Goal: Task Accomplishment & Management: Complete application form

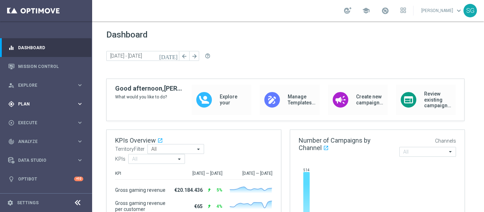
click at [29, 98] on div "gps_fixed Plan keyboard_arrow_right" at bounding box center [45, 104] width 91 height 19
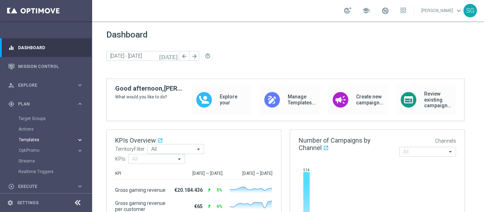
click at [32, 140] on span "Templates" at bounding box center [44, 140] width 51 height 4
click at [42, 68] on link "Mission Control" at bounding box center [50, 66] width 65 height 19
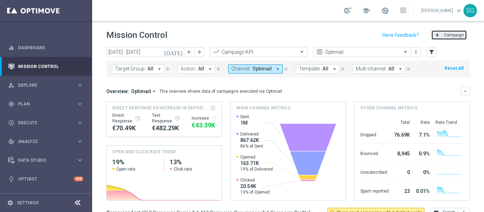
click at [444, 35] on span "Campaign" at bounding box center [454, 35] width 20 height 5
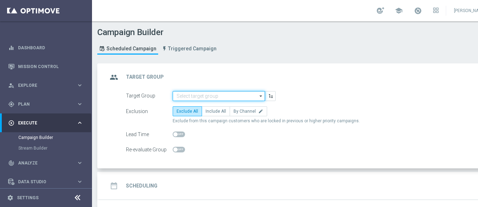
click at [188, 99] on input at bounding box center [219, 96] width 92 height 10
paste input "BR_SOL__DEPOSITORS__ALL_EMA_TAC_GM"
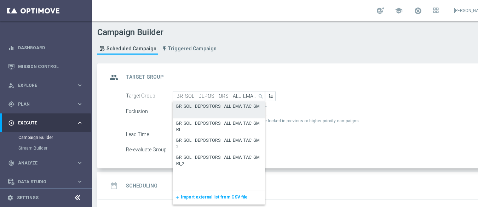
click at [201, 107] on div "BR_SOL__DEPOSITORS__ALL_EMA_TAC_GM" at bounding box center [218, 106] width 84 height 6
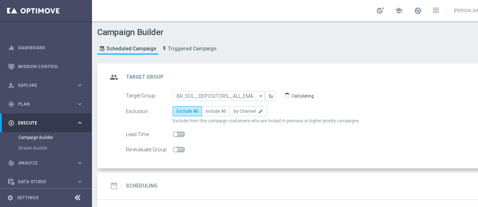
type input "BR_SOL__DEPOSITORS__ALL_EMA_TAC_GM"
click at [223, 116] on label "Include All" at bounding box center [216, 111] width 28 height 10
click at [210, 115] on input "Include All" at bounding box center [208, 112] width 5 height 5
radio input "true"
click at [213, 177] on div "date_range Scheduling keyboard_arrow_down" at bounding box center [305, 186] width 412 height 28
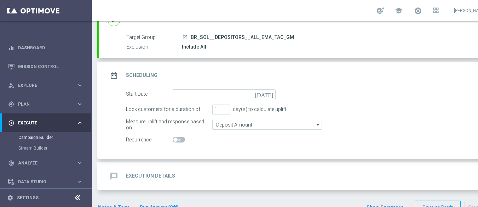
scroll to position [58, 0]
click at [268, 95] on icon "[DATE]" at bounding box center [265, 93] width 21 height 8
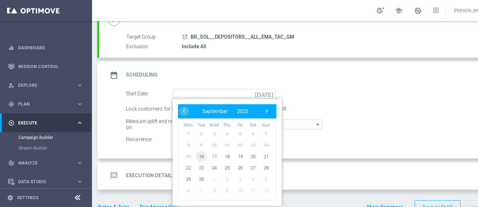
click at [204, 156] on span "16" at bounding box center [201, 155] width 11 height 11
type input "[DATE]"
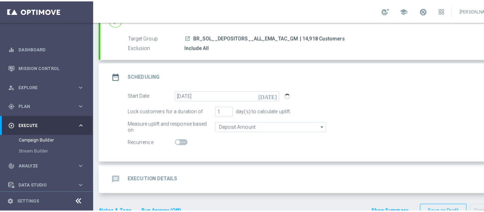
scroll to position [73, 0]
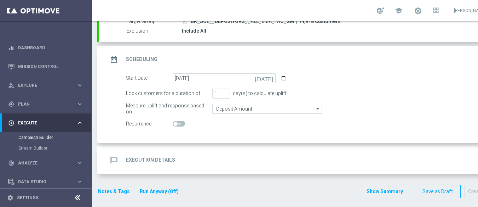
click at [254, 148] on div "message Execution Details keyboard_arrow_down" at bounding box center [305, 160] width 412 height 28
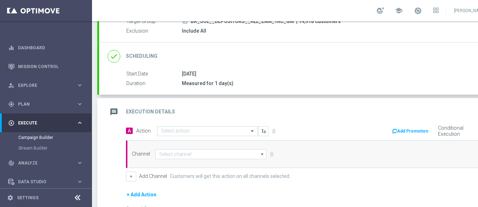
click at [76, 202] on icon at bounding box center [77, 197] width 8 height 8
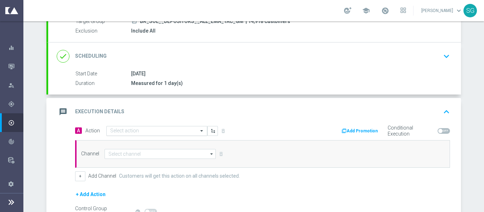
click at [181, 133] on input "text" at bounding box center [149, 131] width 79 height 6
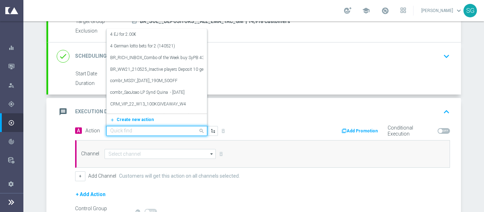
paste input "BR_SOL_GG_VIRALATAC_SEP__NVIP_EMA_TAC_GM"
type input "BR_SOL_GG_VIRALATAC_SEP__NVIP_EMA_TAC_GM"
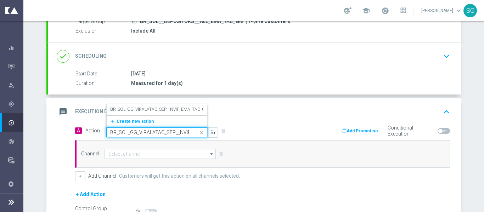
scroll to position [0, 34]
click at [172, 110] on label "BR_SOL_GG_VIRALATAC_SEP__NVIP_EMA_TAC_GM" at bounding box center [159, 110] width 99 height 6
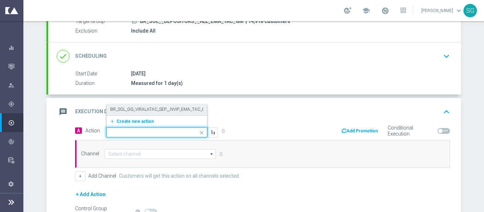
scroll to position [0, 0]
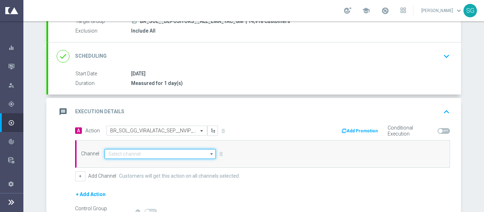
click at [158, 153] on input at bounding box center [159, 154] width 111 height 10
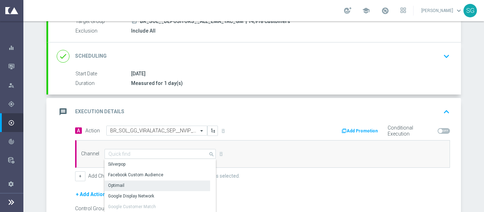
click at [131, 181] on div "Optimail" at bounding box center [156, 186] width 105 height 10
type input "Optimail"
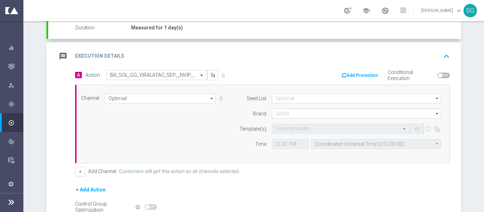
scroll to position [129, 0]
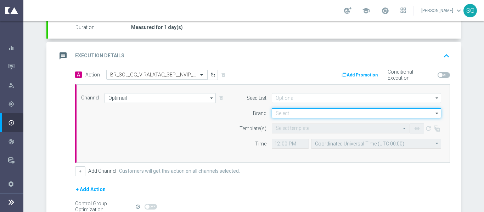
click at [287, 109] on input at bounding box center [355, 113] width 169 height 10
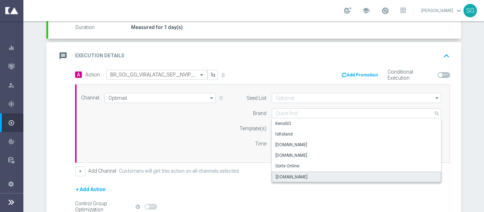
click at [274, 172] on div "[DOMAIN_NAME]" at bounding box center [355, 177] width 169 height 11
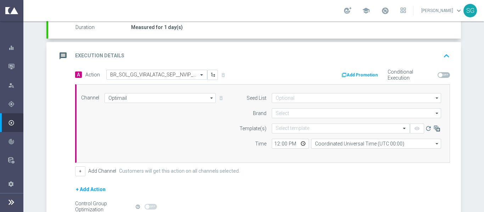
type input "[DOMAIN_NAME]"
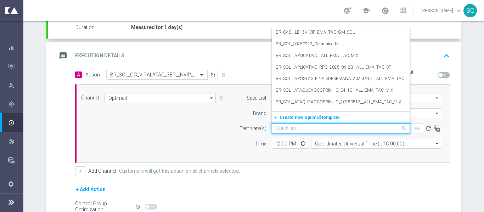
click at [278, 129] on input "text" at bounding box center [333, 129] width 116 height 6
paste input "BR_SOL_GG_VIRALATAC_SEP__NVIP_EMA_TAC_GM"
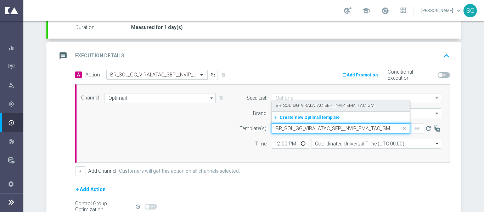
click at [296, 106] on label "BR_SOL_GG_VIRALATAC_SEP__NVIP_EMA_TAC_GM" at bounding box center [324, 106] width 99 height 6
type input "BR_SOL_GG_VIRALATAC_SEP__NVIP_EMA_TAC_GM"
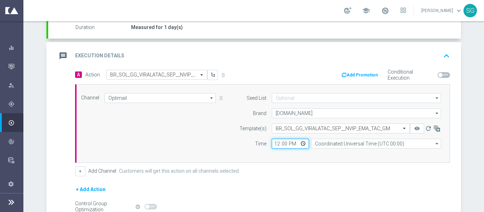
click at [276, 143] on input "12:00" at bounding box center [289, 144] width 37 height 10
type input "17:00"
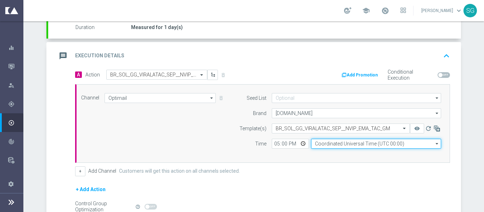
click at [317, 143] on input "Coordinated Universal Time (UTC 00:00)" at bounding box center [376, 144] width 130 height 10
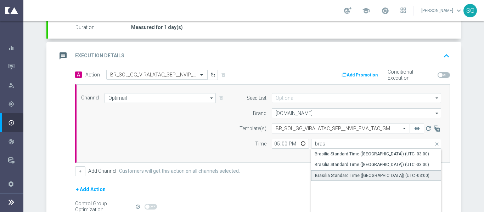
click at [326, 176] on div "Brasilia Standard Time ([GEOGRAPHIC_DATA]) (UTC -03:00)" at bounding box center [372, 175] width 114 height 6
type input "Brasilia Standard Time ([GEOGRAPHIC_DATA]) (UTC -03:00)"
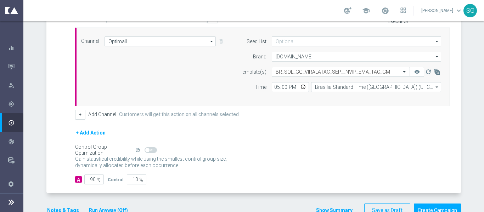
scroll to position [190, 0]
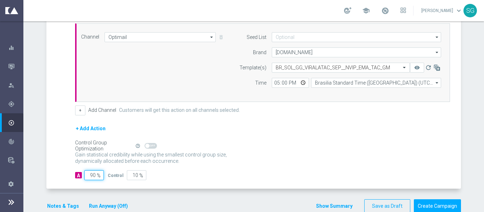
click at [91, 174] on input "90" at bounding box center [93, 175] width 19 height 10
type input "1"
type input "99"
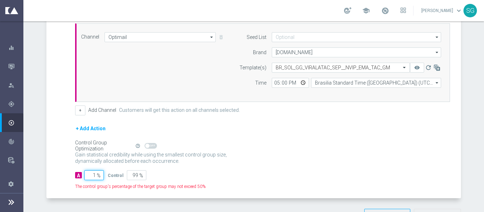
type input "10"
type input "90"
type input "100"
type input "0"
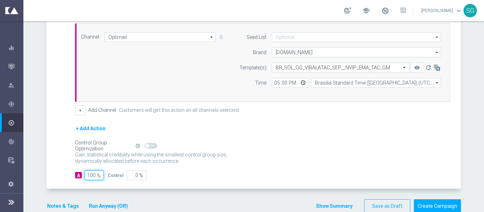
type input "100"
click at [54, 128] on div "A Action Select action BR_SOL_GG_VIRALATAC_SEP__NVIP_EMA_TAC_GM delete_forever …" at bounding box center [254, 99] width 412 height 180
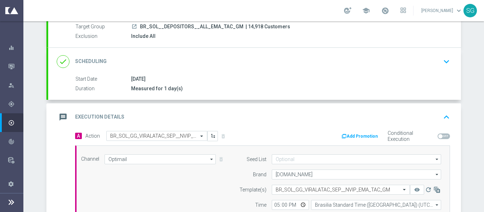
scroll to position [68, 0]
click at [104, 114] on h2 "Execution Details" at bounding box center [99, 117] width 49 height 7
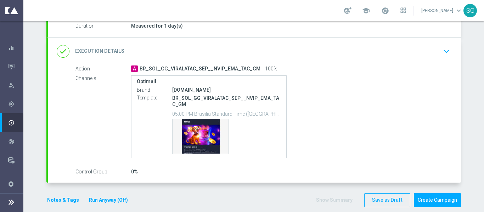
scroll to position [137, 0]
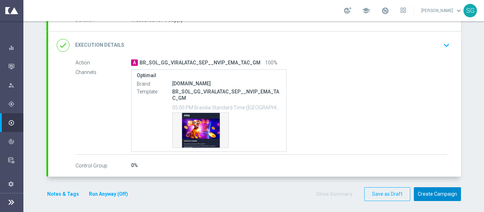
click at [421, 197] on button "Create Campaign" at bounding box center [436, 194] width 47 height 14
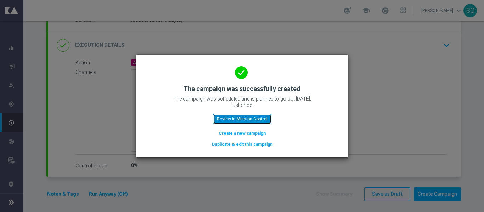
click at [266, 120] on button "Review in Mission Control" at bounding box center [242, 119] width 58 height 10
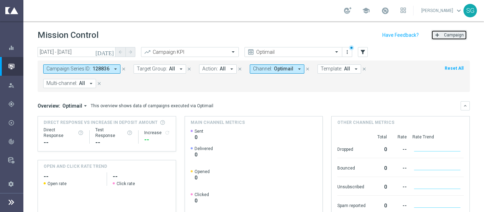
click at [434, 34] on icon "add" at bounding box center [437, 35] width 6 height 6
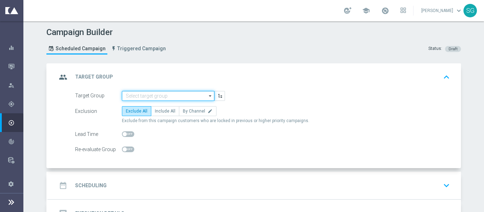
click at [169, 91] on input at bounding box center [168, 96] width 92 height 10
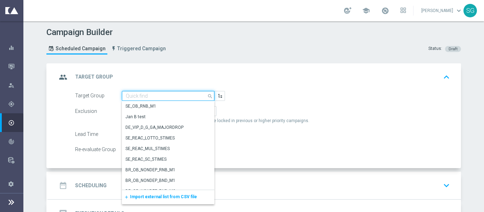
paste input "BR_SOL__DEPOSITORS__ALL_EMA_TAC_GM_RI"
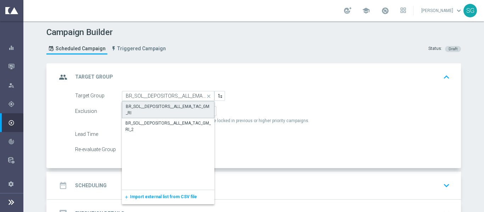
click at [152, 113] on div "BR_SOL__DEPOSITORS__ALL_EMA_TAC_GM_RI" at bounding box center [168, 109] width 85 height 13
type input "BR_SOL__DEPOSITORS__ALL_EMA_TAC_GM_RI"
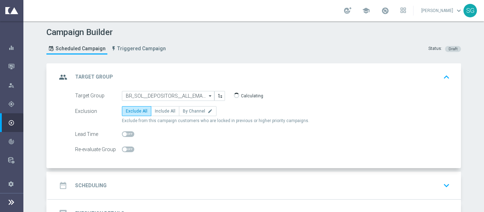
click at [155, 113] on span "Include All" at bounding box center [165, 111] width 21 height 5
click at [155, 113] on input "Include All" at bounding box center [157, 112] width 5 height 5
radio input "true"
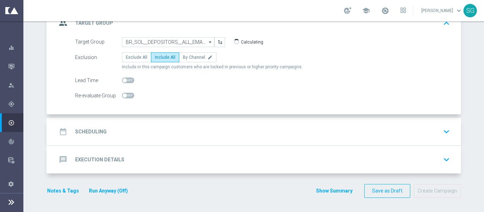
click at [166, 127] on div "date_range Scheduling keyboard_arrow_down" at bounding box center [254, 131] width 395 height 13
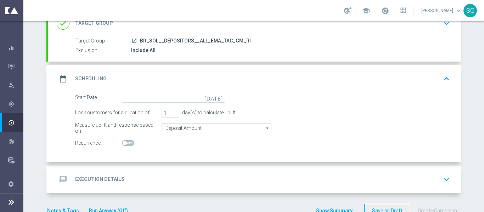
scroll to position [53, 0]
click at [215, 101] on input at bounding box center [173, 98] width 103 height 10
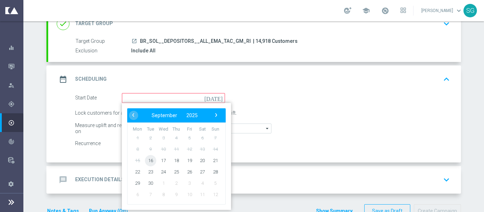
click at [148, 164] on span "16" at bounding box center [150, 160] width 11 height 11
type input "[DATE]"
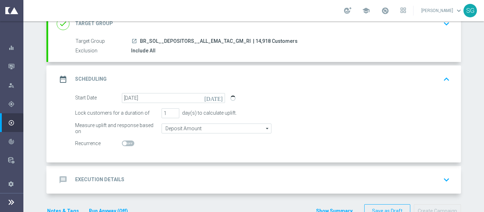
scroll to position [73, 0]
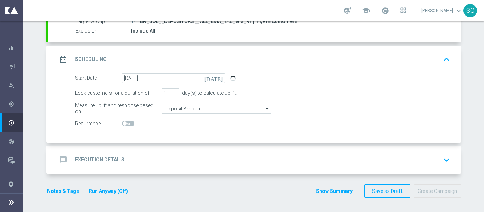
click at [164, 151] on div "message Execution Details keyboard_arrow_down" at bounding box center [254, 160] width 412 height 28
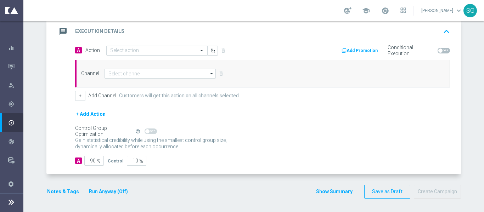
scroll to position [154, 0]
click at [165, 50] on input "text" at bounding box center [149, 50] width 79 height 6
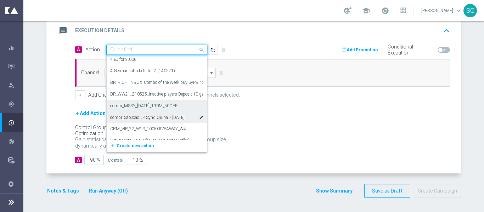
scroll to position [1, 0]
paste input "BR_SOL__VIRALATAC__NVIP_RI_TAC_GM"
type input "BR_SOL__VIRALATAC__NVIP_RI_TAC_GM"
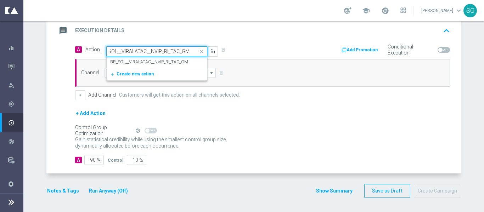
scroll to position [0, 0]
click at [172, 67] on div "BR_SOL__VIRALATAC__NVIP_RI_TAC_GM edit" at bounding box center [156, 62] width 93 height 12
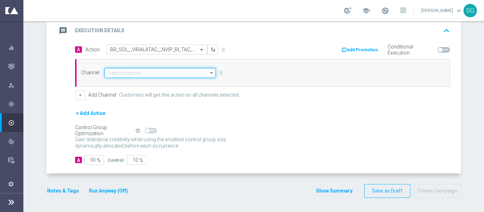
click at [162, 72] on input at bounding box center [159, 73] width 111 height 10
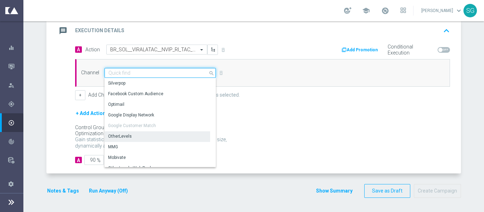
scroll to position [187, 0]
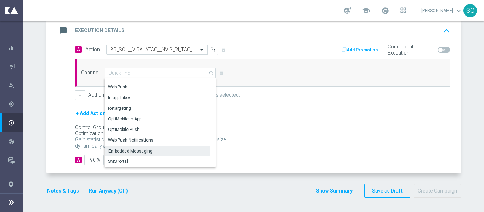
click at [124, 147] on div "Embedded Messaging" at bounding box center [156, 151] width 105 height 11
type input "Embedded Messaging"
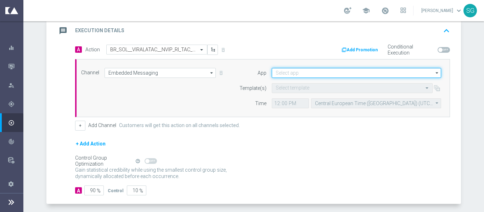
click at [281, 75] on input at bounding box center [355, 73] width 169 height 10
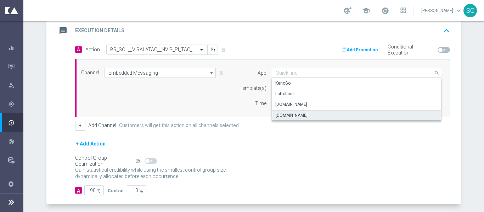
click at [288, 112] on div "[DOMAIN_NAME]" at bounding box center [291, 115] width 32 height 6
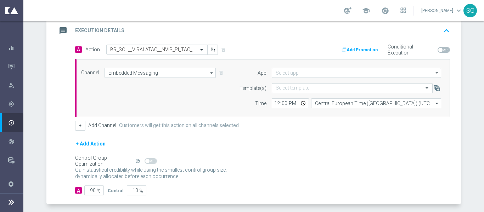
type input "[DOMAIN_NAME]"
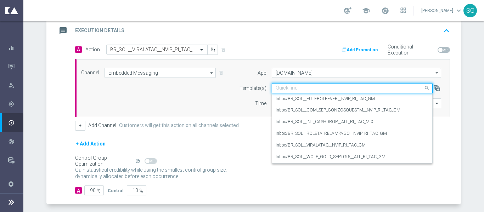
click at [291, 86] on input "text" at bounding box center [344, 88] width 139 height 6
paste input "BR_SOL__VIRALATAC__NVIP_RI_TAC_GM"
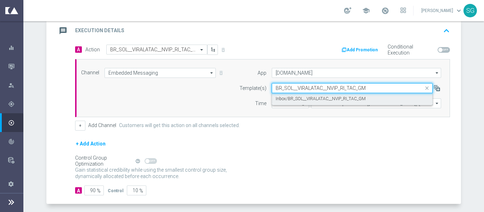
click at [287, 98] on label "Inbox/BR_SOL__VIRALATAC__NVIP_RI_TAC_GM" at bounding box center [320, 99] width 90 height 6
type input "BR_SOL__VIRALATAC__NVIP_RI_TAC_GM"
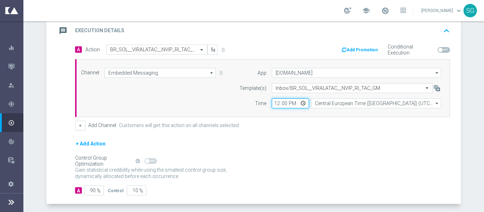
click at [274, 102] on input "12:00" at bounding box center [289, 103] width 37 height 10
type input "17:00"
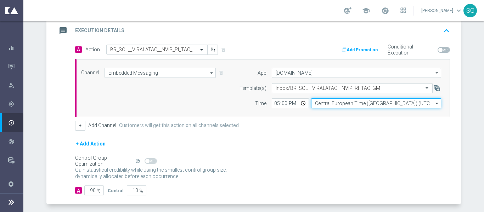
click at [323, 102] on input "Central European Time ([GEOGRAPHIC_DATA]) (UTC +02:00)" at bounding box center [376, 103] width 130 height 10
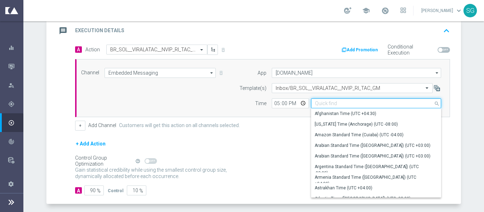
click at [323, 102] on input at bounding box center [376, 103] width 130 height 10
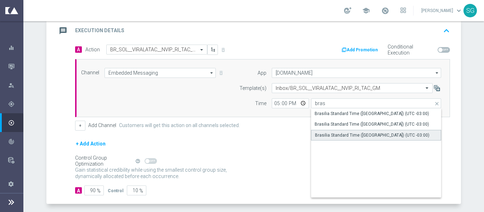
click at [324, 137] on div "Brasilia Standard Time ([GEOGRAPHIC_DATA]) (UTC -03:00)" at bounding box center [372, 135] width 114 height 6
type input "Brasilia Standard Time ([GEOGRAPHIC_DATA]) (UTC -03:00)"
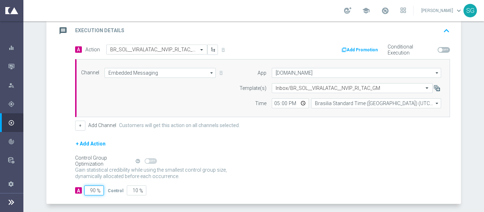
click at [85, 189] on input "90" at bounding box center [93, 190] width 19 height 10
type input "1"
type input "99"
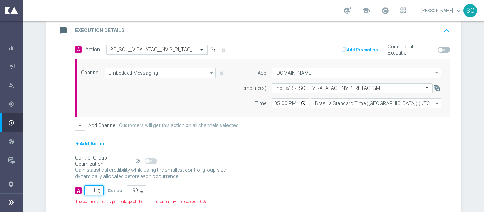
type input "10"
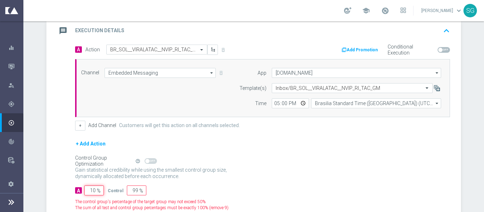
type input "90"
type input "100"
type input "0"
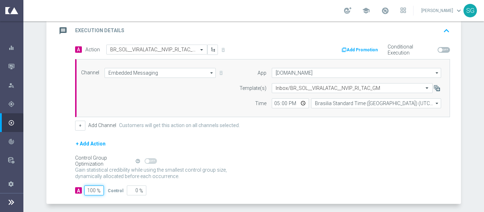
type input "100"
click at [58, 144] on div "A Action Select action BR_SOL__VIRALATAC__NVIP_RI_TAC_GM delete_forever Add Pro…" at bounding box center [254, 125] width 412 height 160
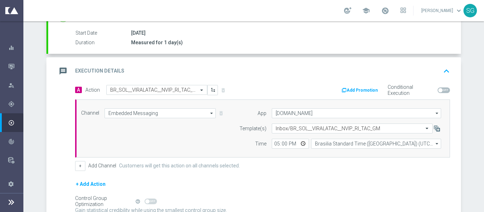
scroll to position [113, 0]
click at [149, 75] on div "message Execution Details keyboard_arrow_up" at bounding box center [254, 71] width 395 height 13
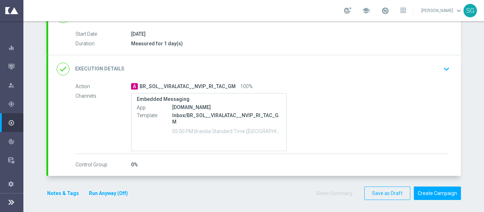
scroll to position [115, 0]
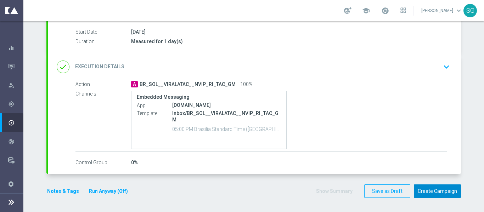
click at [422, 186] on button "Create Campaign" at bounding box center [436, 191] width 47 height 14
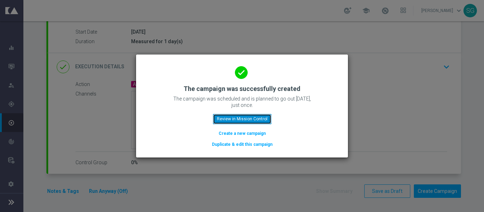
click at [234, 121] on button "Review in Mission Control" at bounding box center [242, 119] width 58 height 10
